Goal: Task Accomplishment & Management: Manage account settings

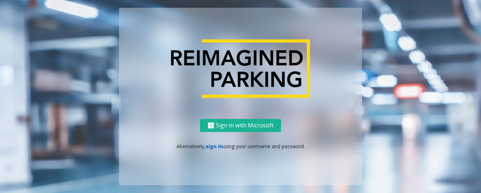
click at [215, 149] on link "sign in" at bounding box center [214, 146] width 17 height 7
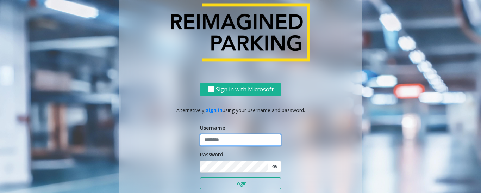
type input "*********"
click at [221, 180] on button "Login" at bounding box center [240, 183] width 81 height 12
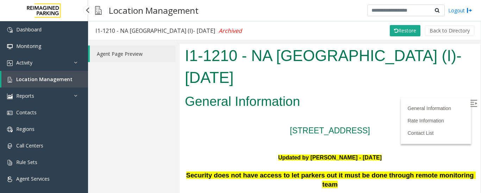
click at [48, 79] on span "Location Management" at bounding box center [44, 79] width 56 height 7
